Goal: Transaction & Acquisition: Purchase product/service

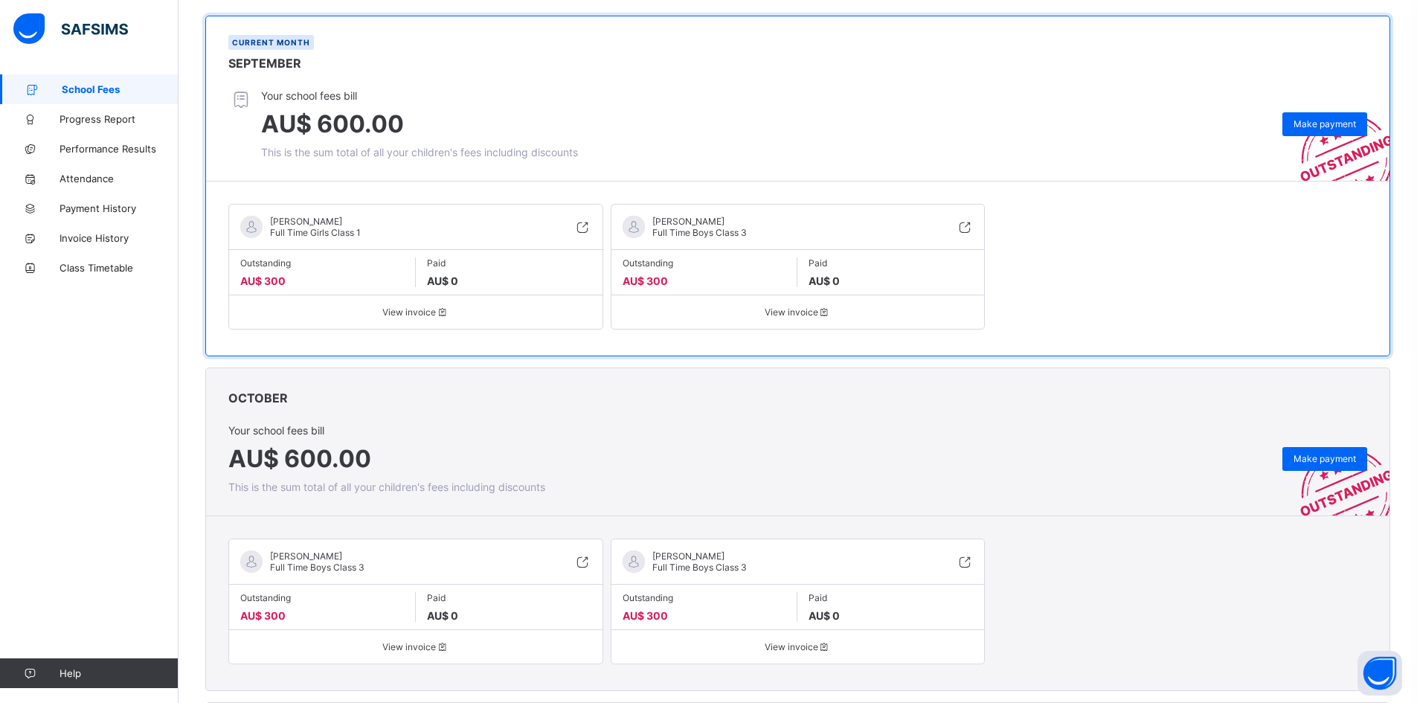
scroll to position [74, 0]
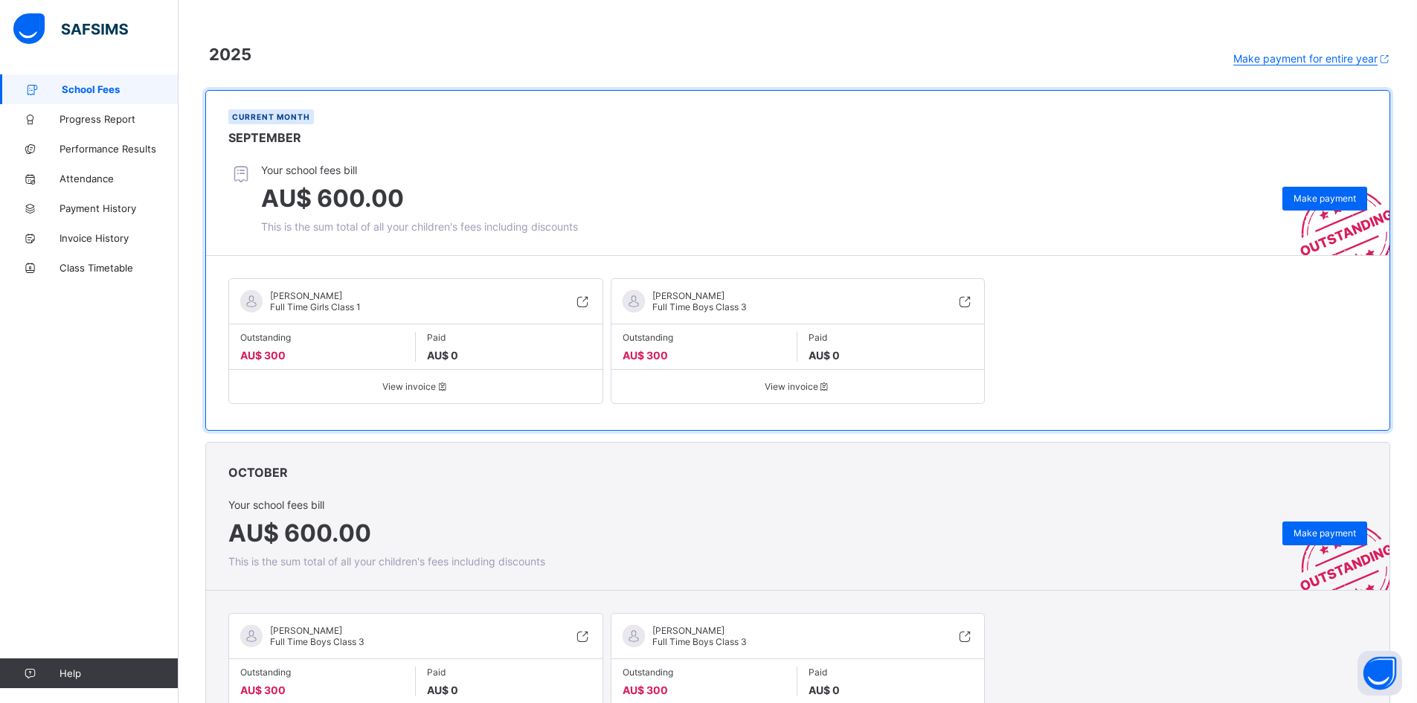
click at [1360, 213] on img at bounding box center [1336, 212] width 108 height 85
click at [1356, 202] on span "Make payment" at bounding box center [1324, 198] width 62 height 11
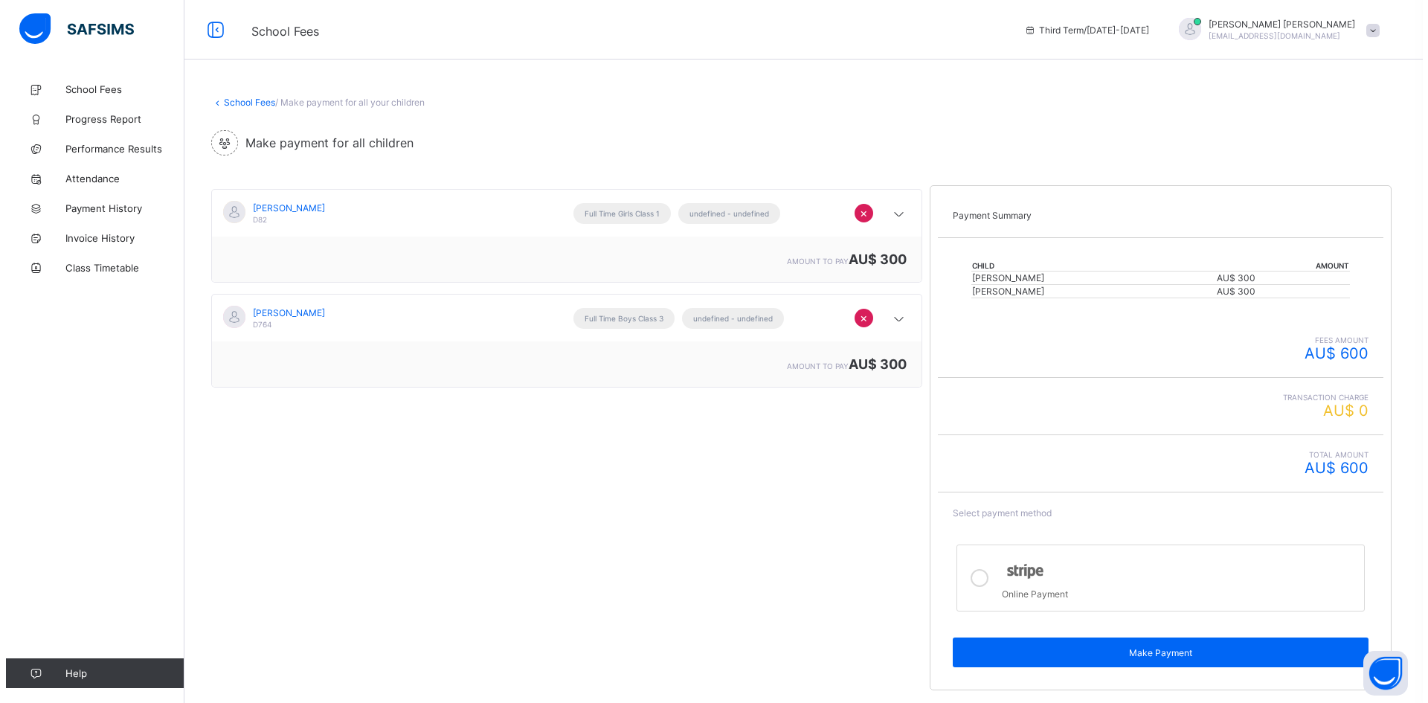
scroll to position [74, 0]
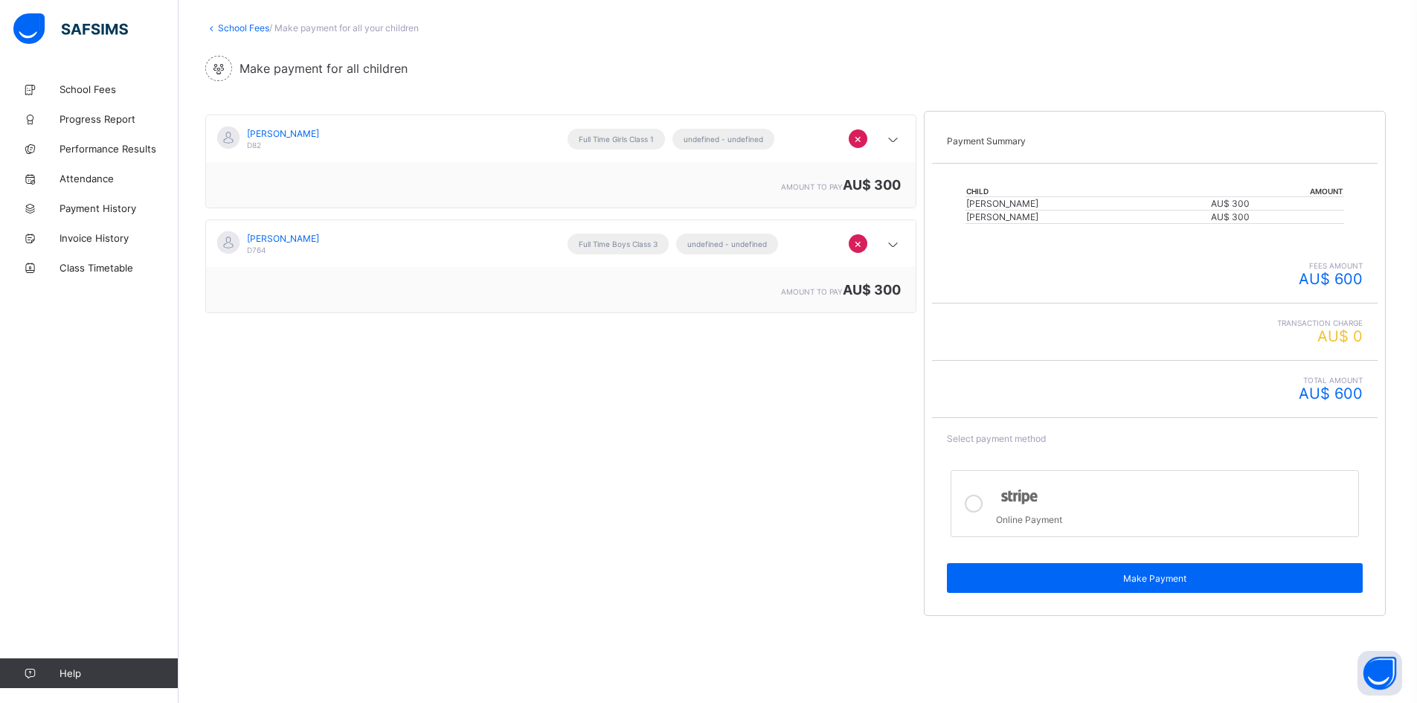
click at [983, 504] on icon at bounding box center [974, 504] width 18 height 18
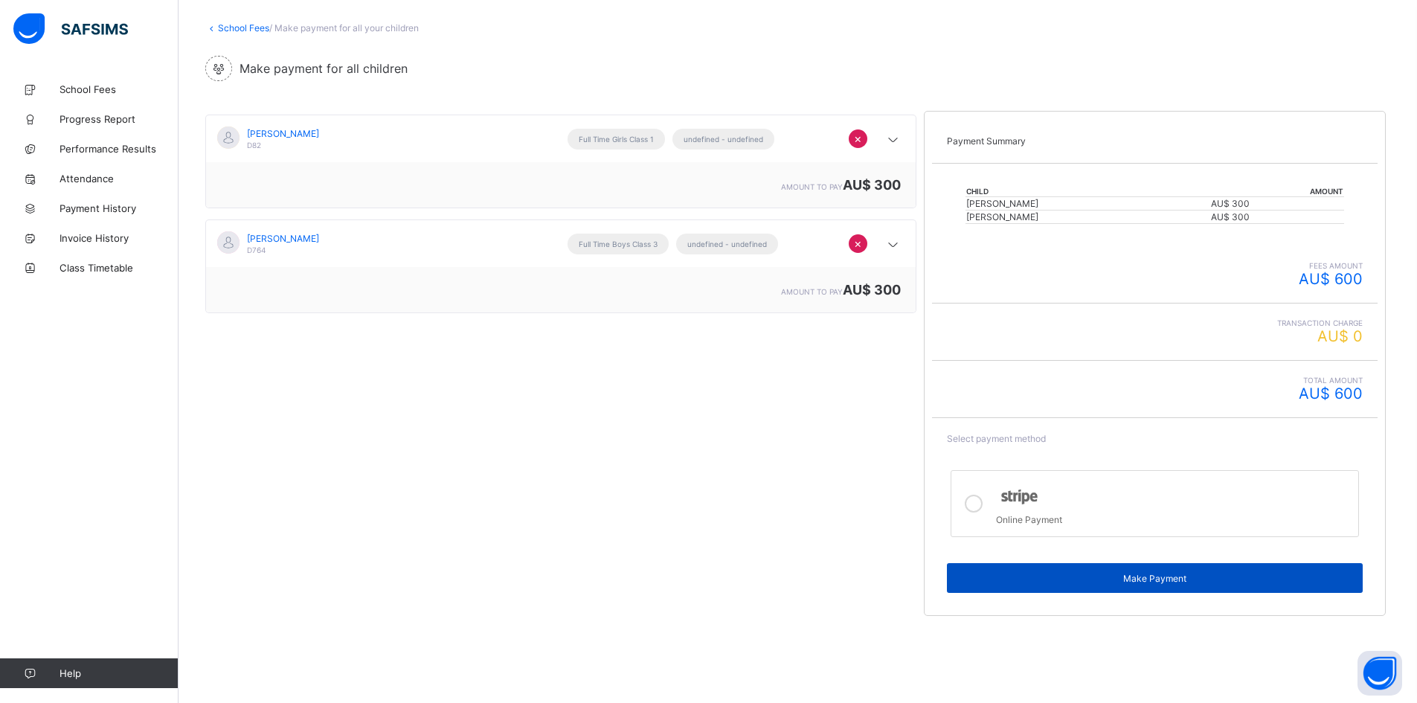
click at [1017, 581] on span "Make Payment" at bounding box center [1154, 578] width 393 height 11
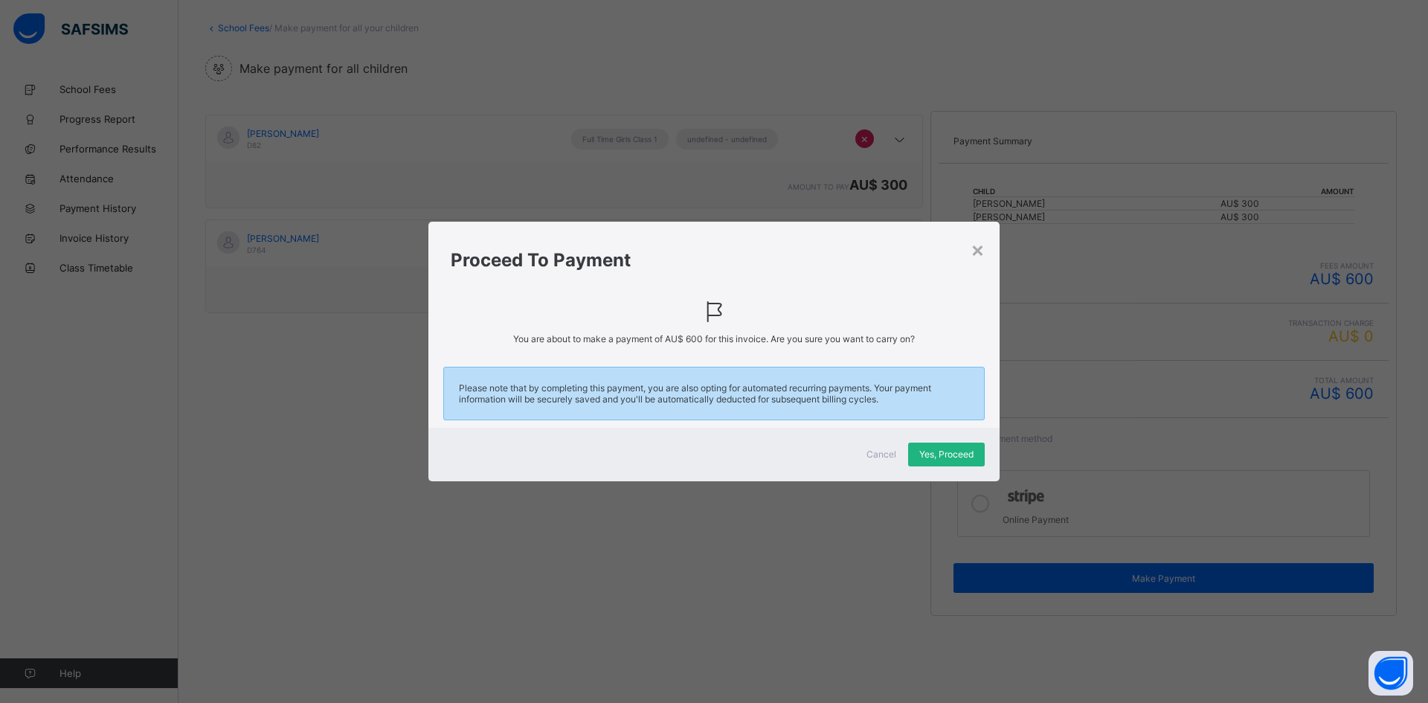
click at [951, 457] on span "Yes, Proceed" at bounding box center [946, 454] width 54 height 11
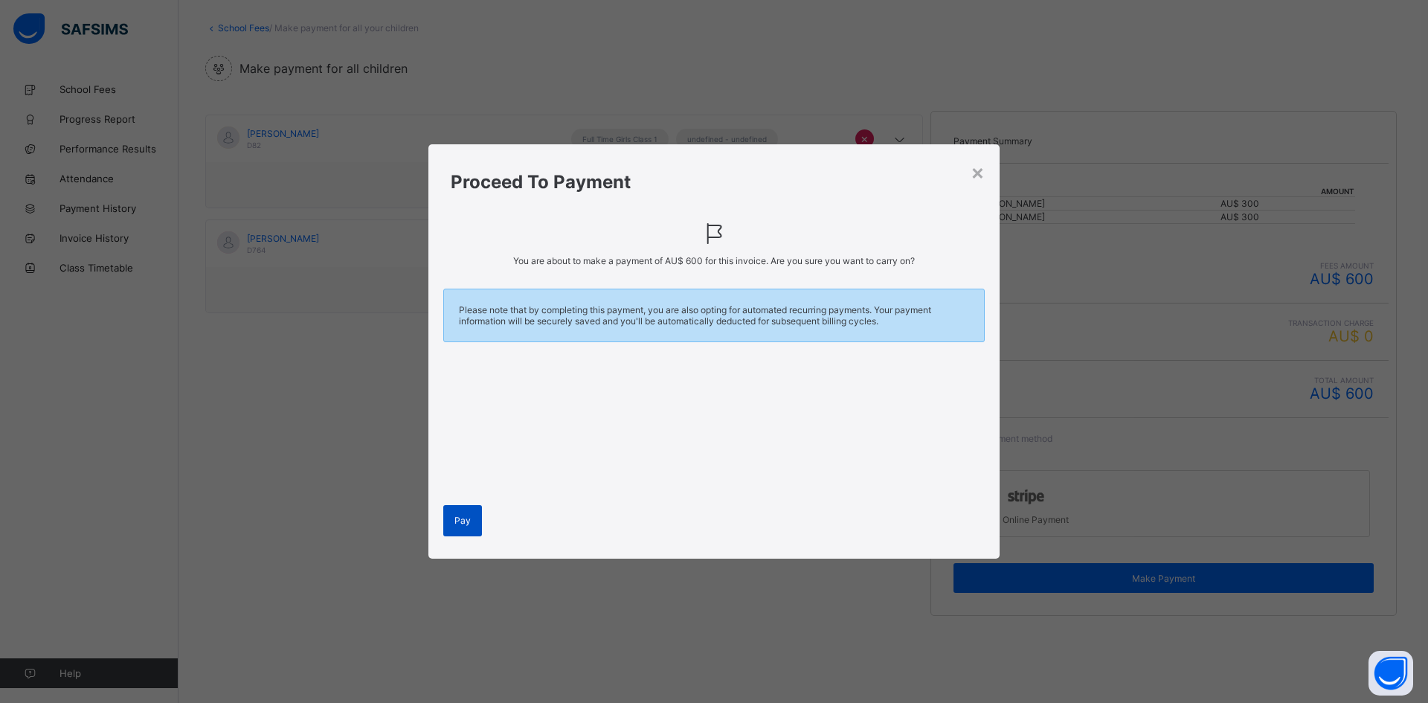
click at [456, 519] on span "Pay" at bounding box center [462, 520] width 16 height 11
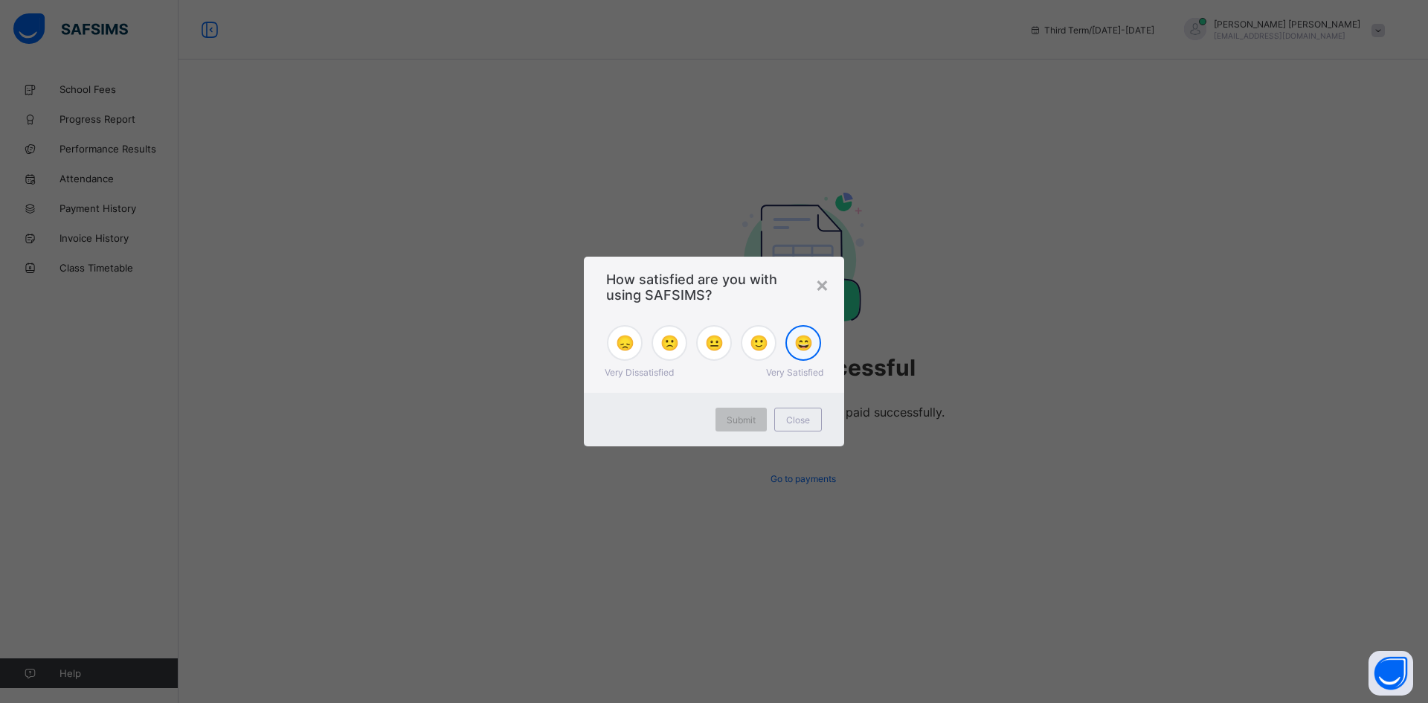
drag, startPoint x: 811, startPoint y: 340, endPoint x: 819, endPoint y: 339, distance: 7.5
click at [815, 342] on div "😄" at bounding box center [803, 343] width 36 height 36
click at [756, 429] on div "Submit" at bounding box center [741, 420] width 51 height 24
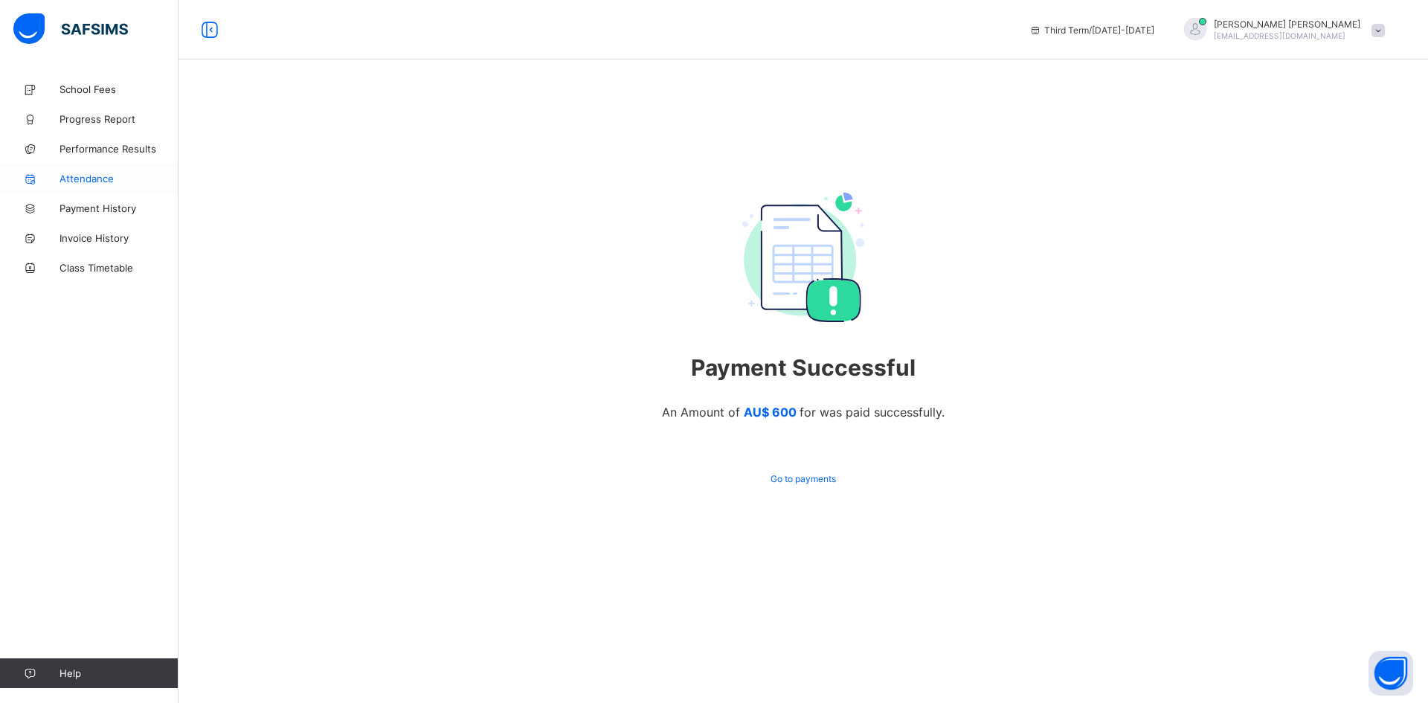
click at [90, 170] on link "Attendance" at bounding box center [89, 179] width 179 height 30
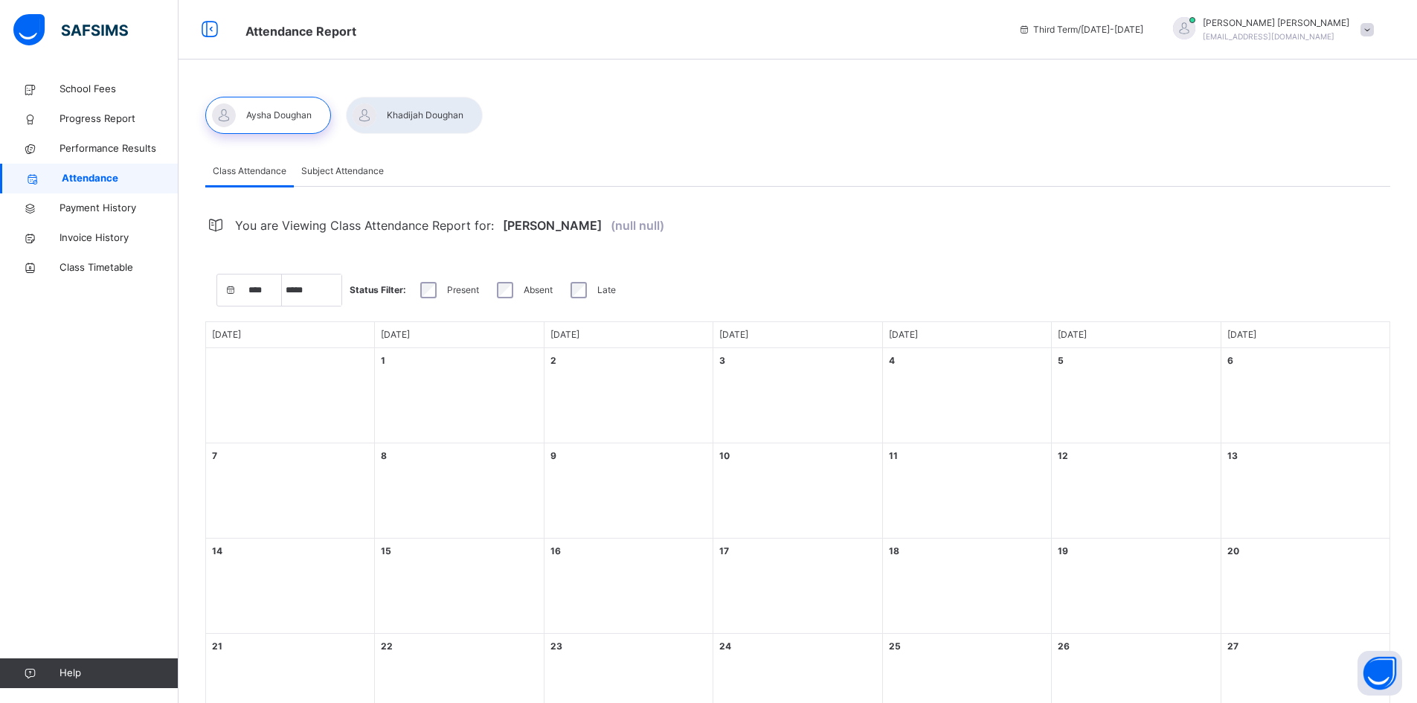
select select "****"
click at [587, 363] on div "2 Tuesday" at bounding box center [628, 360] width 156 height 13
drag, startPoint x: 316, startPoint y: 306, endPoint x: 326, endPoint y: 303, distance: 10.1
click at [321, 306] on div "**** **** **** **** **** **** **** ***** ******** ***** ***** *** **** **** ***…" at bounding box center [797, 290] width 1185 height 48
select select "*"
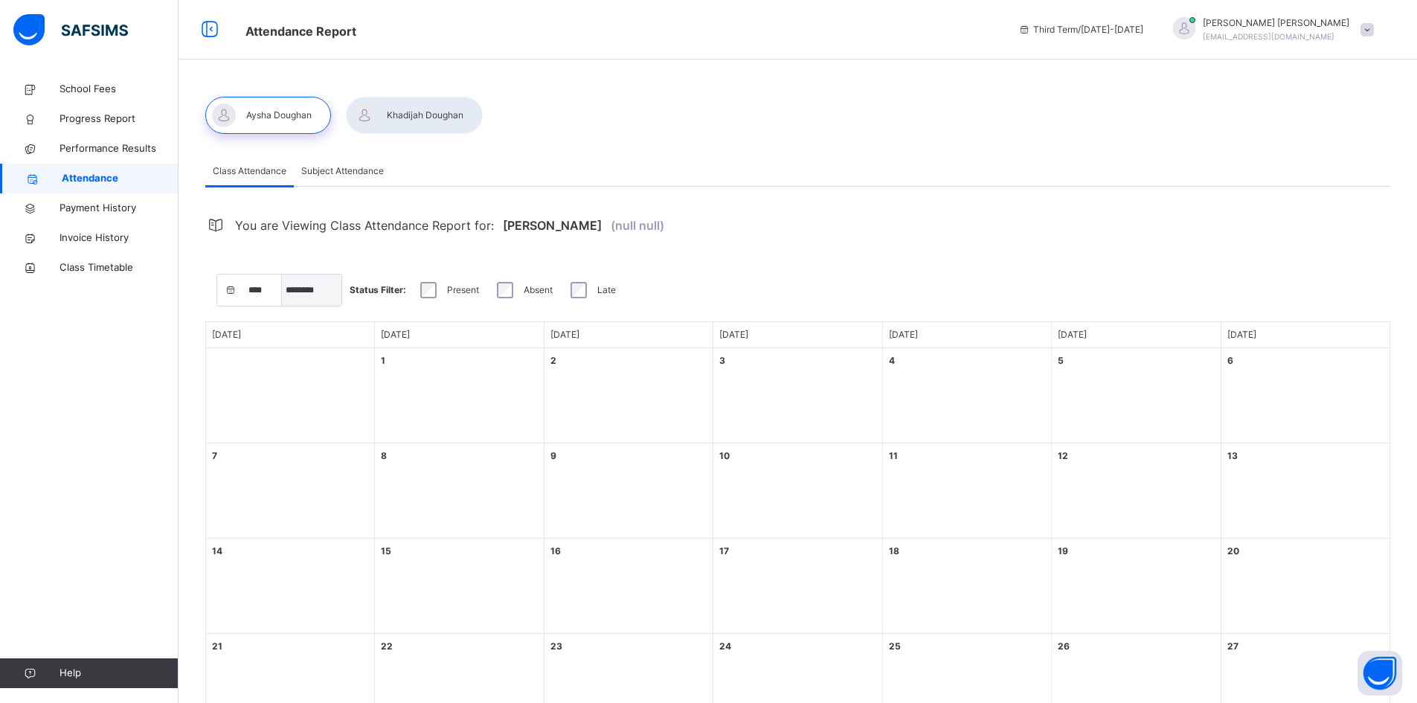
click at [282, 274] on select "***** ******** ***** ***** *** **** **** ****** ********* ******* ******** ****…" at bounding box center [312, 289] width 60 height 31
click at [123, 202] on span "Payment History" at bounding box center [119, 208] width 119 height 15
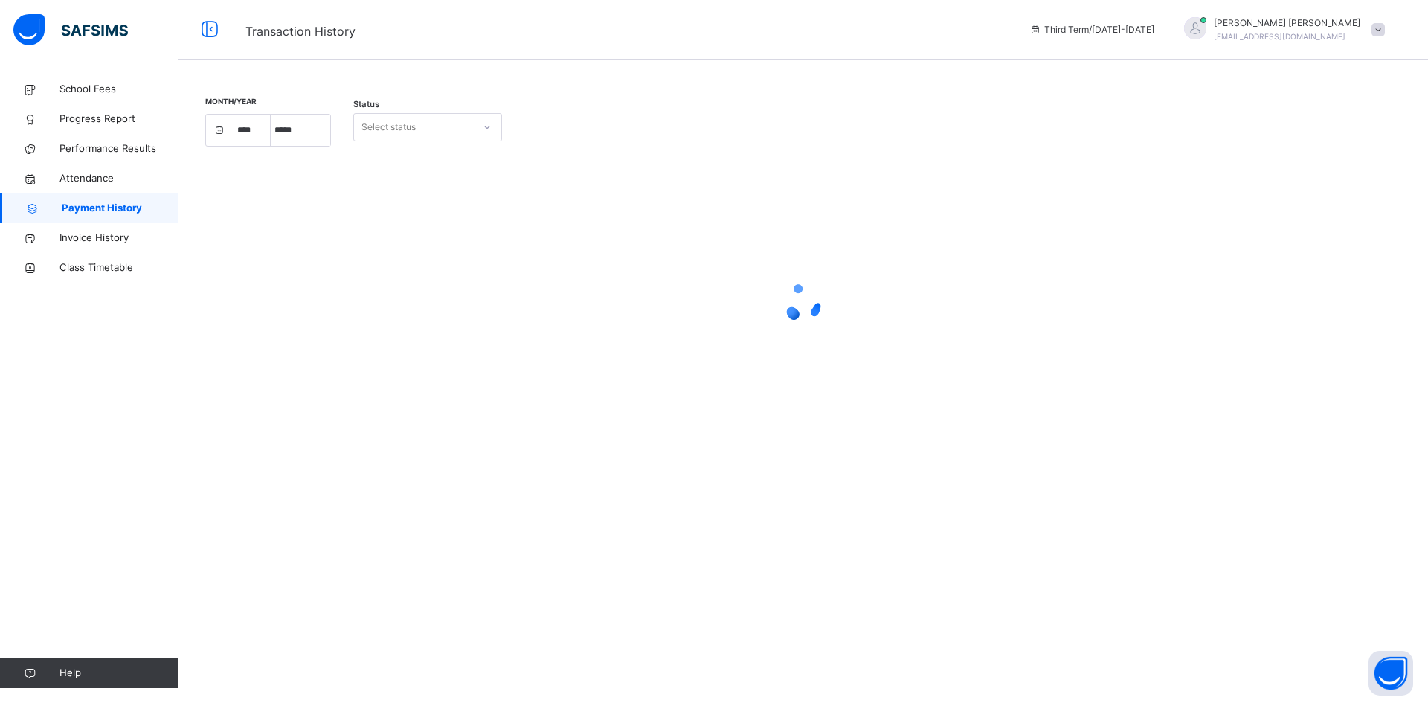
select select "****"
select select "*"
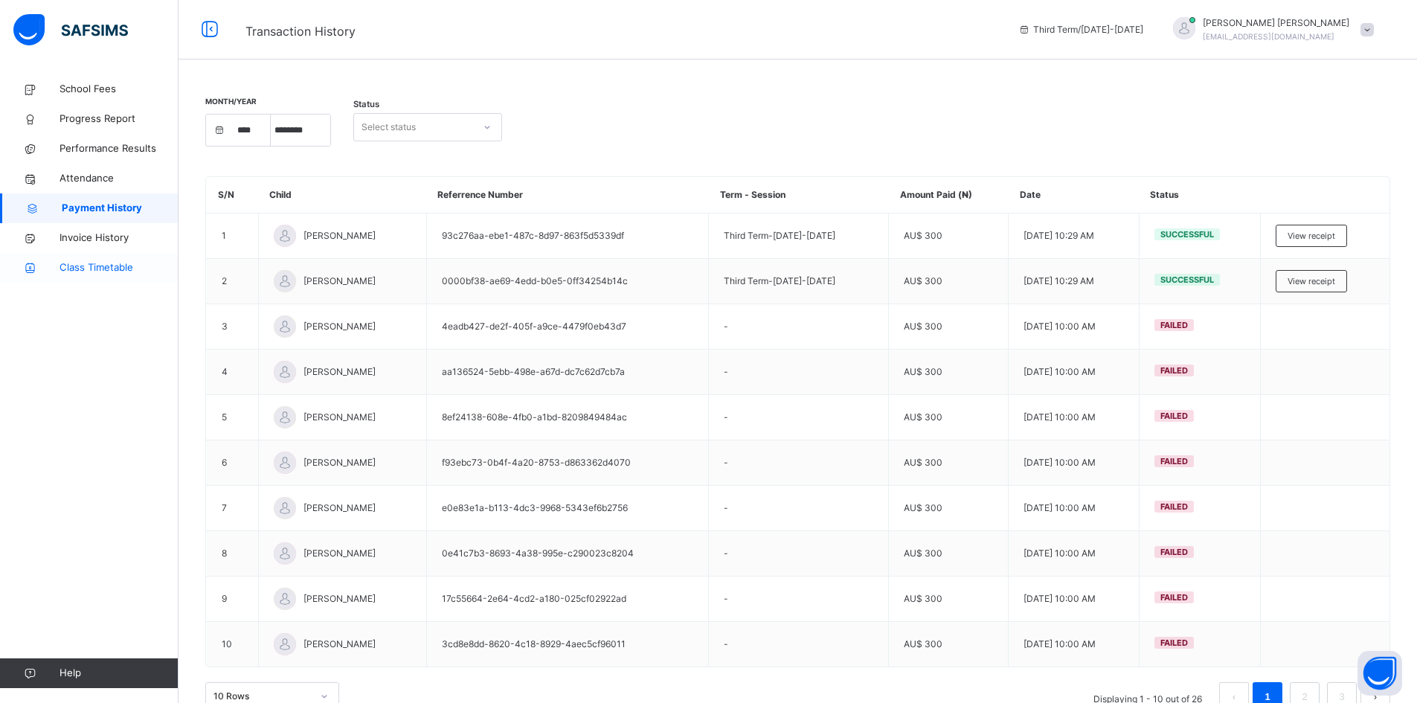
click at [108, 272] on span "Class Timetable" at bounding box center [119, 267] width 119 height 15
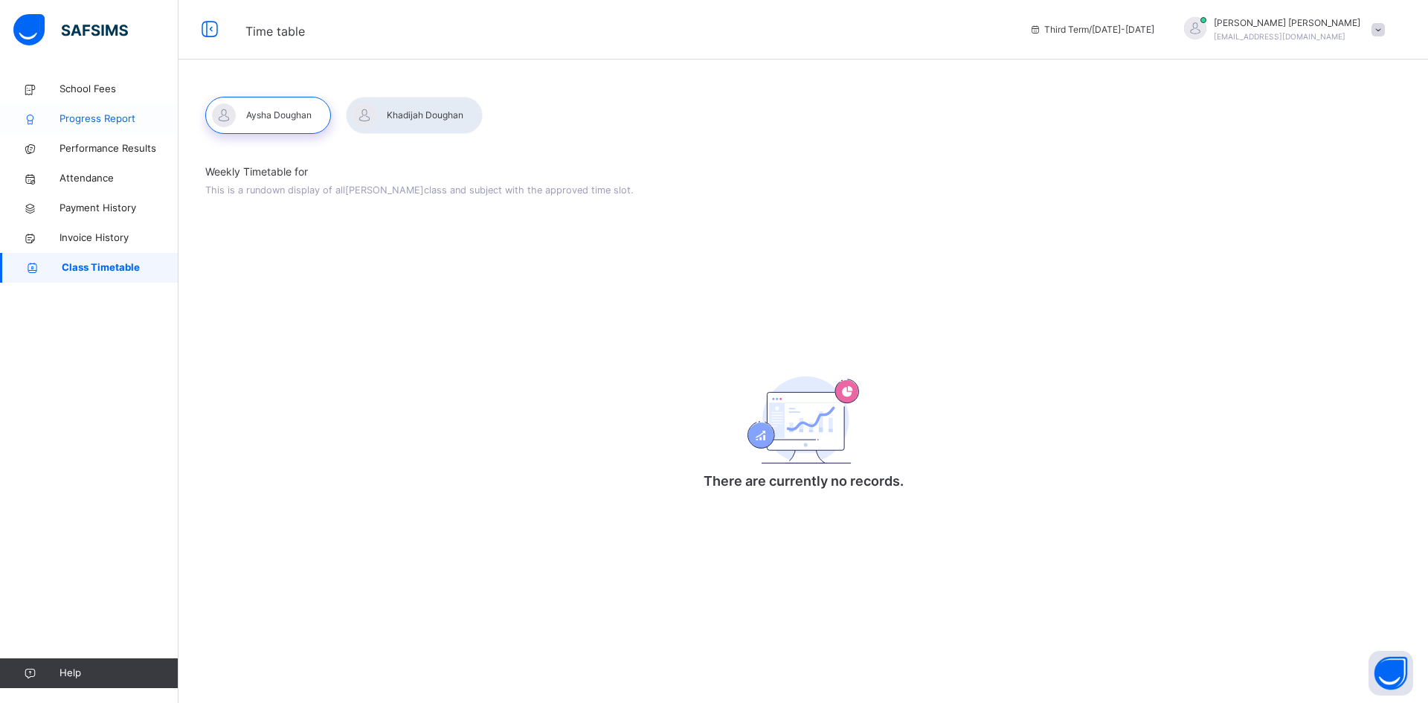
click at [99, 118] on span "Progress Report" at bounding box center [119, 119] width 119 height 15
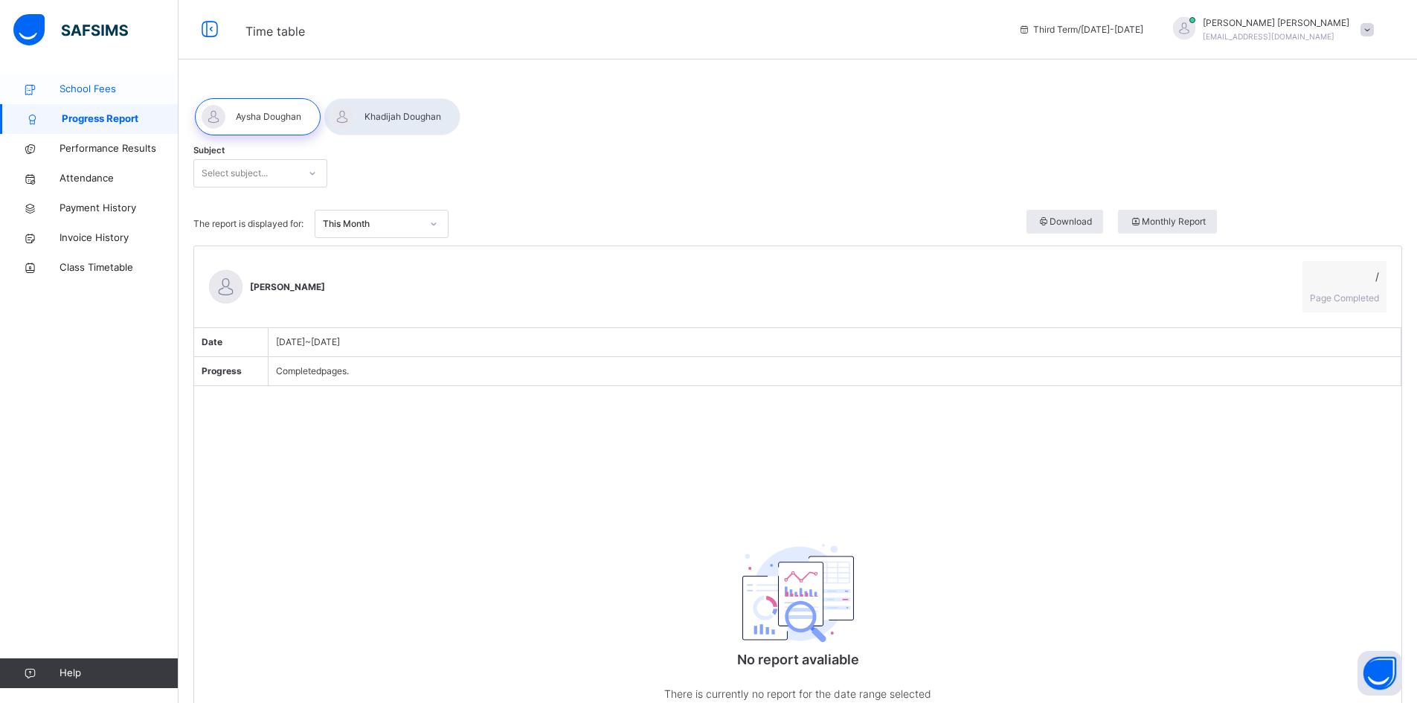
click at [102, 91] on span "School Fees" at bounding box center [119, 89] width 119 height 15
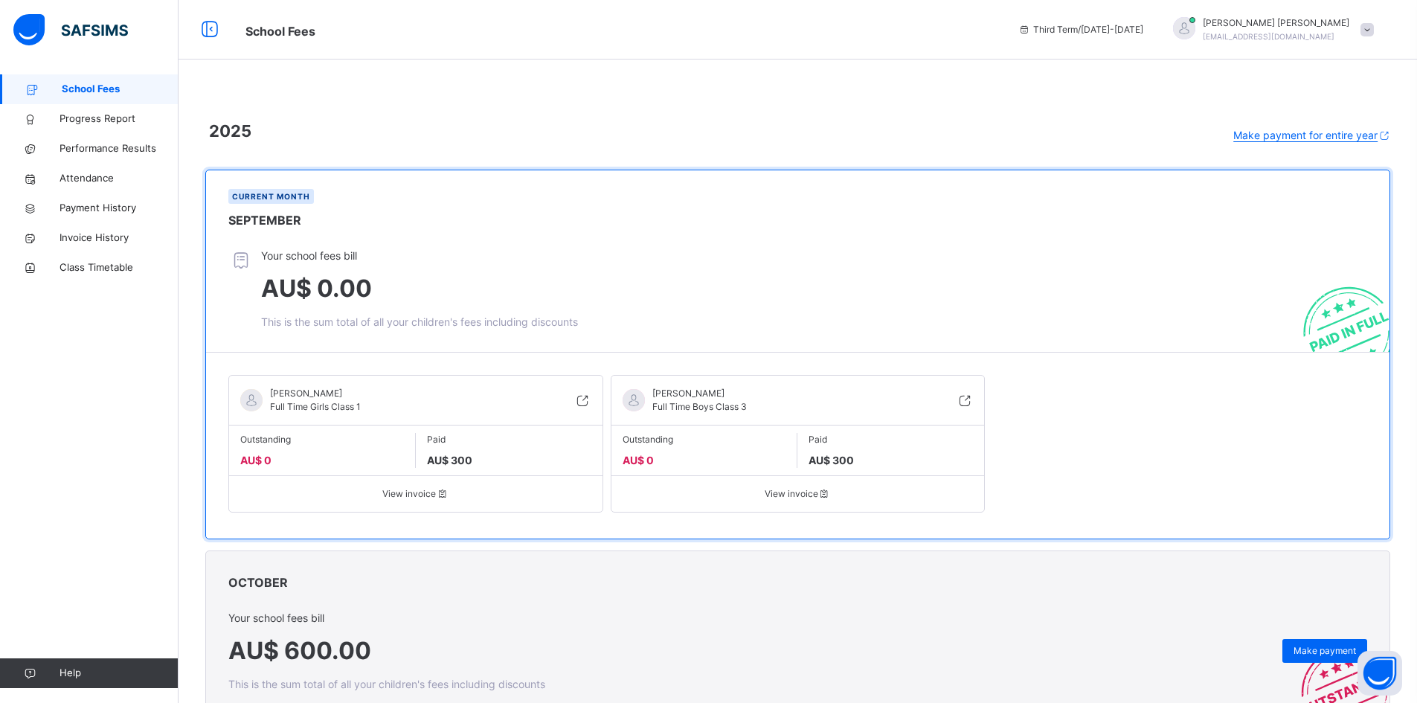
click at [1311, 129] on span "Make payment for entire year" at bounding box center [1305, 135] width 144 height 13
